Goal: Connect with others: Connect with others

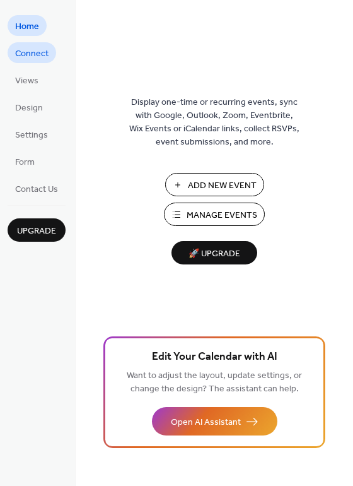
click at [23, 60] on span "Connect" at bounding box center [31, 53] width 33 height 13
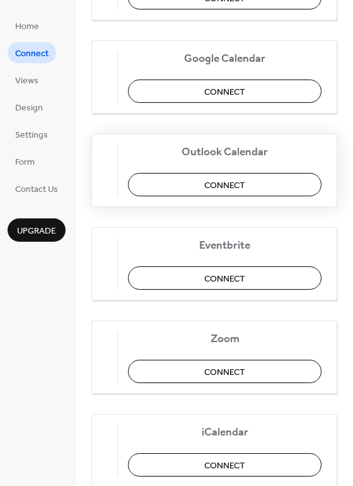
scroll to position [265, 0]
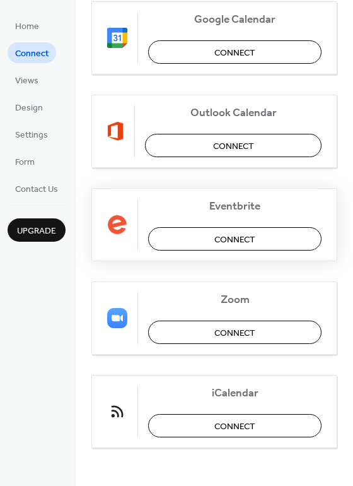
click at [226, 238] on span "Connect" at bounding box center [234, 239] width 41 height 13
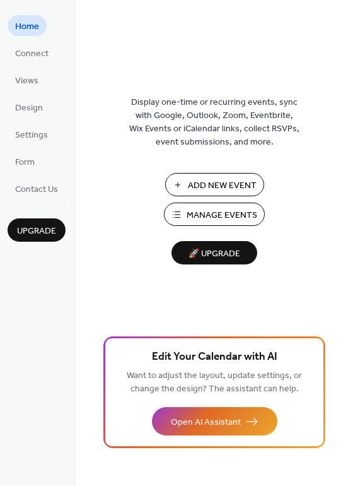
click at [202, 218] on span "Manage Events" at bounding box center [222, 215] width 71 height 13
click at [30, 47] on span "Connect" at bounding box center [31, 53] width 33 height 13
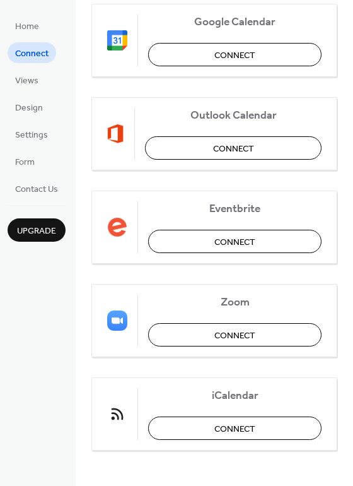
scroll to position [265, 0]
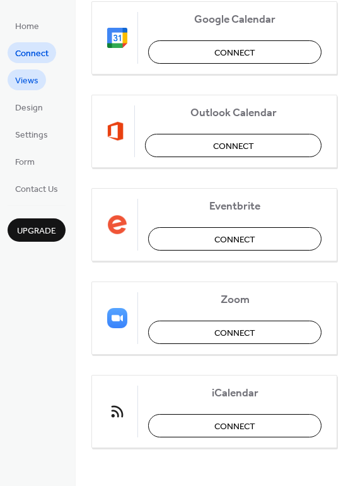
click at [21, 80] on span "Views" at bounding box center [26, 80] width 23 height 13
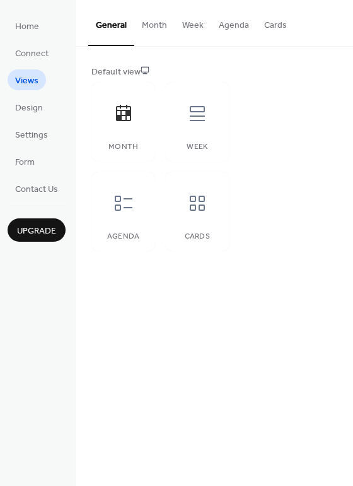
click at [144, 26] on button "Month" at bounding box center [154, 22] width 40 height 45
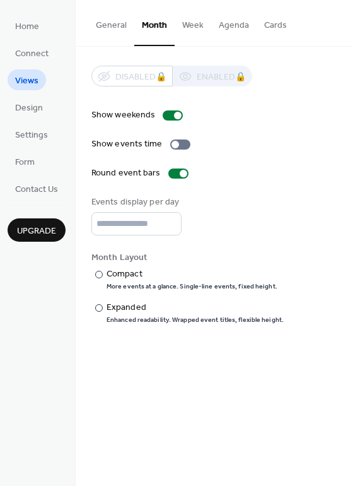
click at [114, 25] on button "General" at bounding box center [111, 22] width 46 height 45
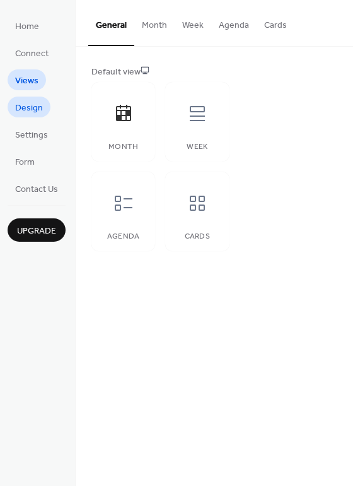
click at [39, 115] on span "Design" at bounding box center [29, 108] width 28 height 13
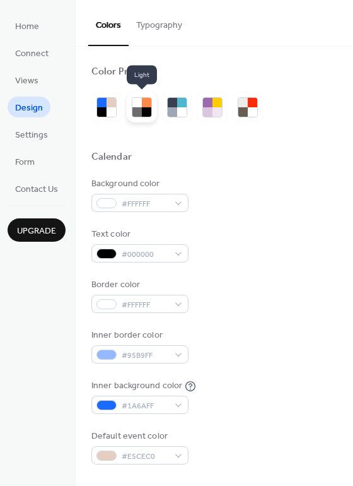
click at [144, 115] on div at bounding box center [146, 111] width 9 height 9
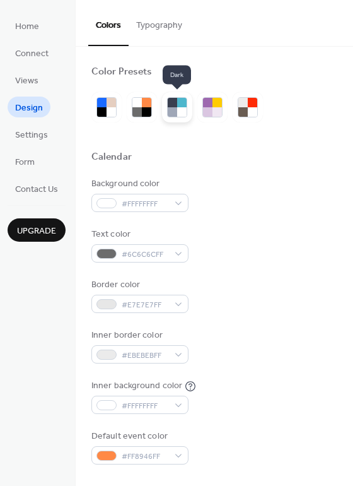
click at [174, 107] on div at bounding box center [172, 102] width 9 height 9
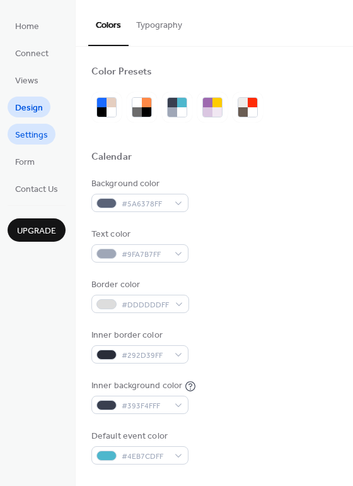
click at [26, 134] on span "Settings" at bounding box center [31, 135] width 33 height 13
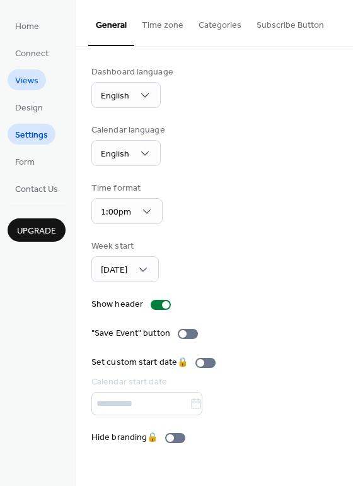
click at [26, 69] on link "Views" at bounding box center [27, 79] width 38 height 21
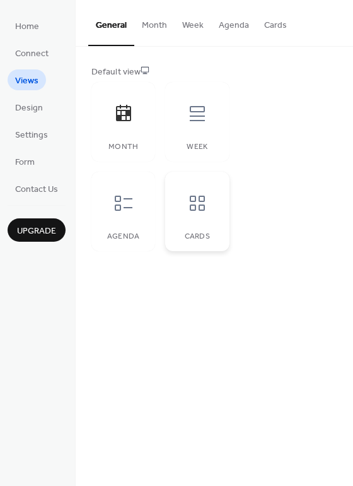
click at [188, 223] on div "Cards" at bounding box center [197, 211] width 64 height 79
click at [110, 214] on div at bounding box center [124, 203] width 38 height 38
click at [133, 118] on icon at bounding box center [124, 113] width 20 height 20
click at [159, 25] on button "Month" at bounding box center [154, 22] width 40 height 45
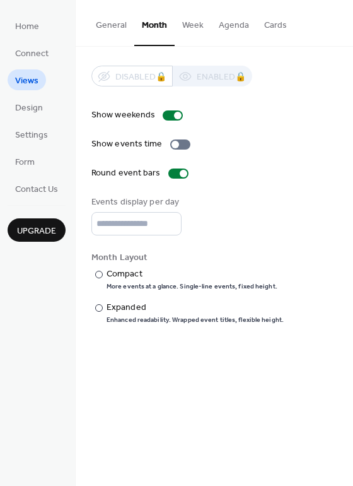
click at [197, 23] on button "Week" at bounding box center [193, 22] width 37 height 45
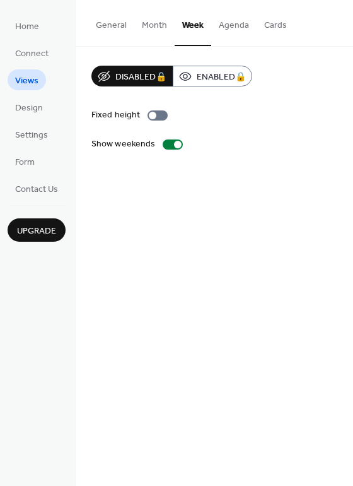
click at [276, 20] on button "Cards" at bounding box center [276, 22] width 38 height 45
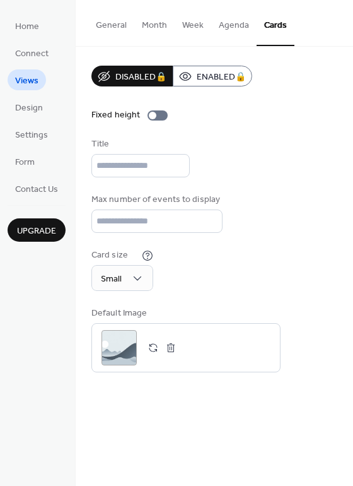
click at [25, 118] on ul "Home Connect Views Design Settings Form Contact Us" at bounding box center [37, 107] width 58 height 184
click at [28, 108] on span "Design" at bounding box center [29, 108] width 28 height 13
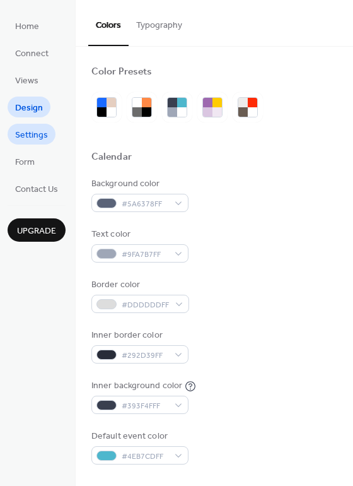
click at [47, 133] on span "Settings" at bounding box center [31, 135] width 33 height 13
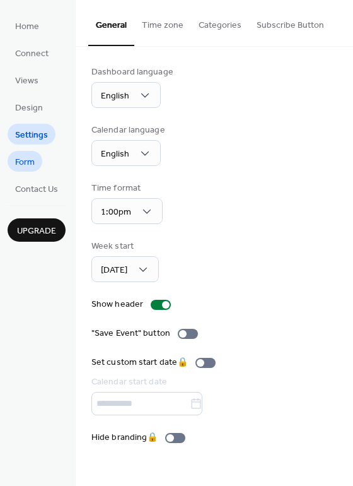
click at [26, 166] on span "Form" at bounding box center [25, 162] width 20 height 13
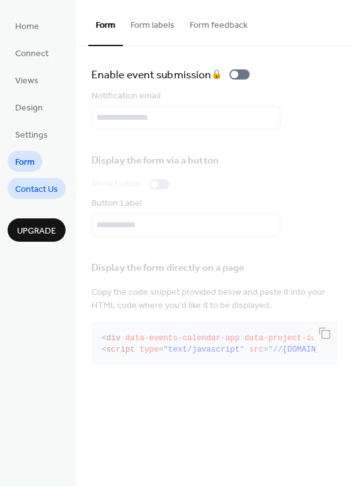
click at [50, 189] on span "Contact Us" at bounding box center [36, 189] width 43 height 13
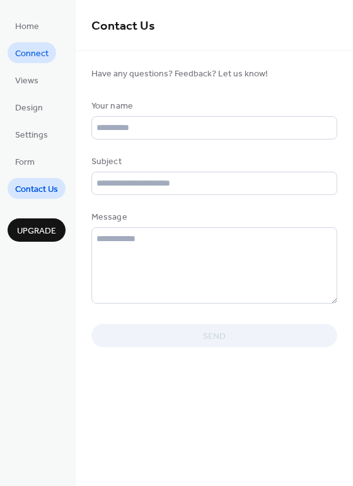
click at [44, 58] on span "Connect" at bounding box center [31, 53] width 33 height 13
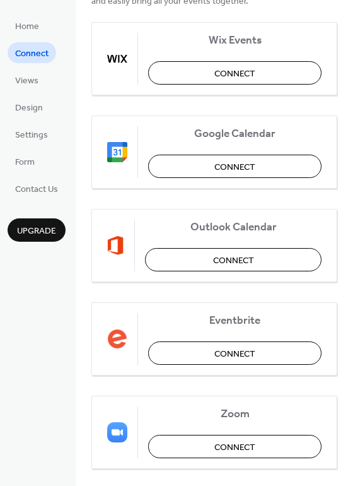
scroll to position [252, 0]
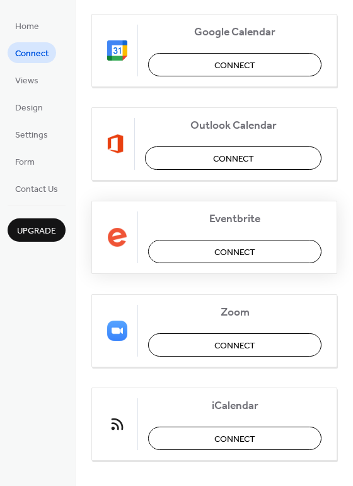
click at [240, 248] on span "Connect" at bounding box center [234, 251] width 41 height 13
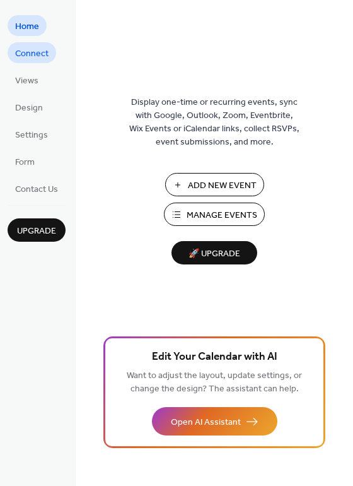
click at [16, 51] on span "Connect" at bounding box center [31, 53] width 33 height 13
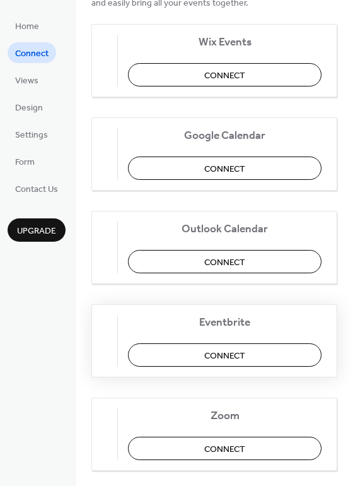
scroll to position [189, 0]
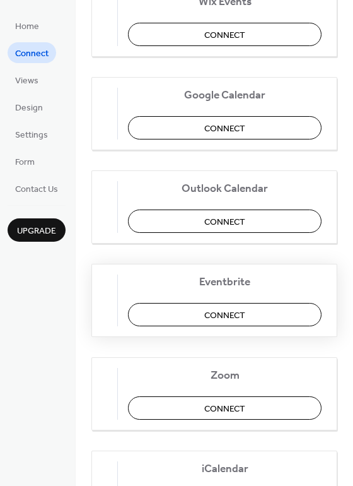
click at [245, 315] on span "Connect" at bounding box center [224, 314] width 41 height 13
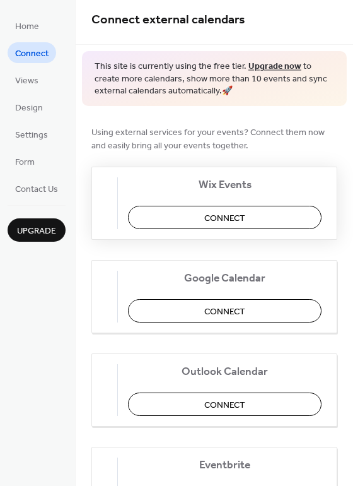
scroll to position [0, 0]
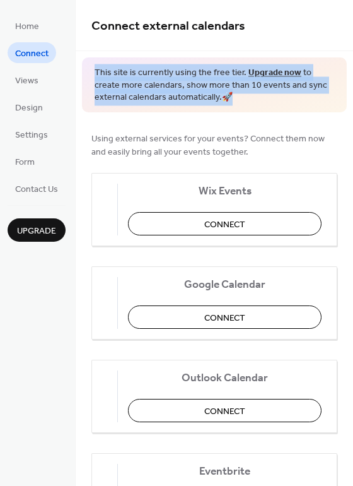
drag, startPoint x: 93, startPoint y: 68, endPoint x: 219, endPoint y: 94, distance: 129.4
click at [219, 94] on div "This site is currently using the free tier. Upgrade now to create more calendar…" at bounding box center [214, 84] width 265 height 55
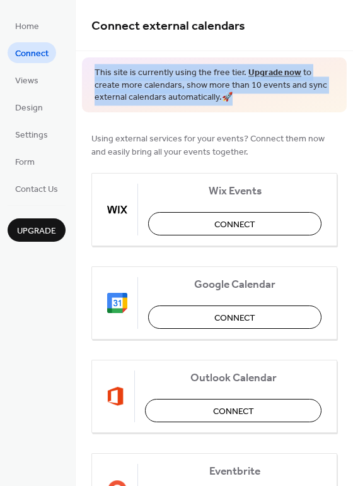
click at [237, 102] on span "This site is currently using the free tier. Upgrade now to create more calendar…" at bounding box center [215, 85] width 240 height 37
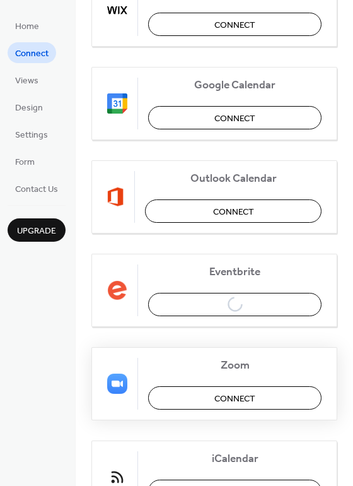
scroll to position [252, 0]
